Goal: Share content: Share content

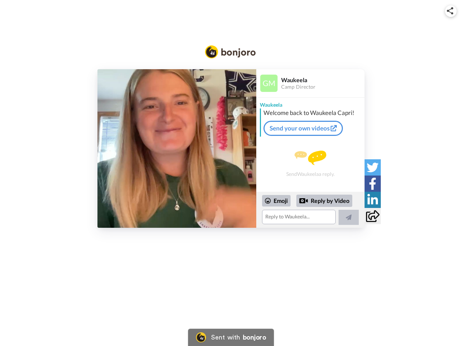
click at [451, 11] on img at bounding box center [450, 10] width 6 height 7
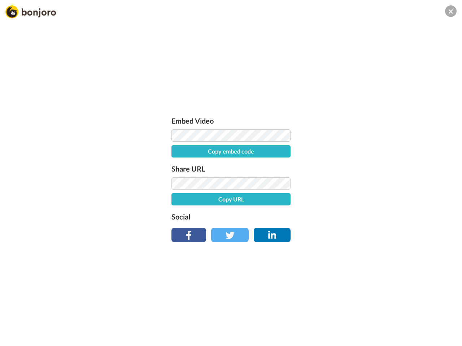
click at [177, 149] on button "Copy embed code" at bounding box center [230, 151] width 119 height 12
click at [310, 210] on div "Embed Video Embed code copied! Share URL Copy URL Social" at bounding box center [231, 212] width 462 height 346
click at [276, 201] on button "Copy URL" at bounding box center [230, 199] width 119 height 12
click at [324, 201] on div "Embed Video Embed code copied! Share URL URL copied! Social" at bounding box center [231, 212] width 462 height 346
click at [348, 218] on div "Embed Video Embed code copied! Share URL URL copied! Social" at bounding box center [231, 212] width 462 height 346
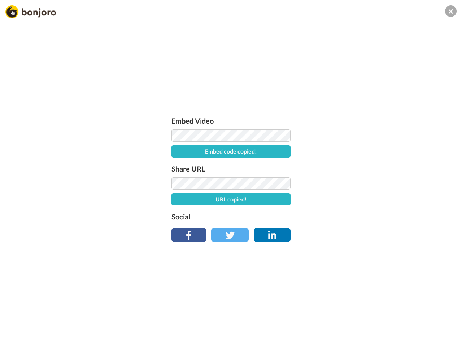
click at [372, 167] on div "Embed Video Embed code copied! Share URL URL copied! Social" at bounding box center [231, 212] width 462 height 346
click at [372, 184] on div "Embed Video Embed code copied! Share URL URL copied! Social" at bounding box center [231, 212] width 462 height 346
click at [372, 200] on div "Embed Video Embed code copied! Share URL URL copied! Social" at bounding box center [231, 212] width 462 height 346
click at [372, 216] on div "Embed Video Embed code copied! Share URL URL copied! Social" at bounding box center [231, 212] width 462 height 346
